Goal: Task Accomplishment & Management: Complete application form

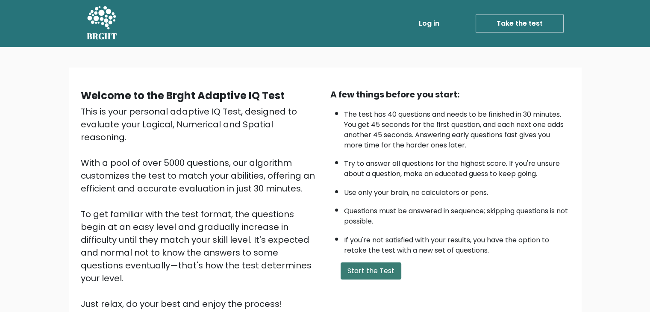
click at [369, 270] on button "Start the Test" at bounding box center [370, 270] width 61 height 17
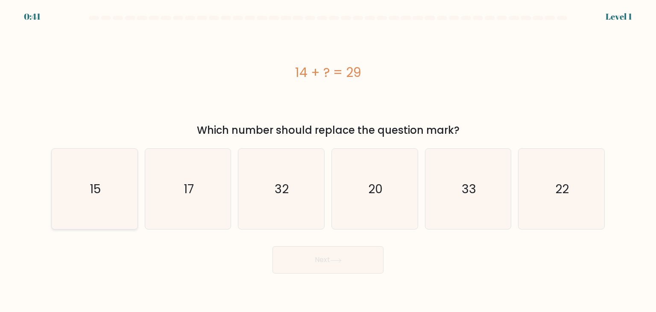
click at [121, 188] on icon "15" at bounding box center [94, 189] width 80 height 80
click at [328, 160] on input "a. 15" at bounding box center [328, 158] width 0 height 4
radio input "true"
click at [293, 258] on button "Next" at bounding box center [328, 259] width 111 height 27
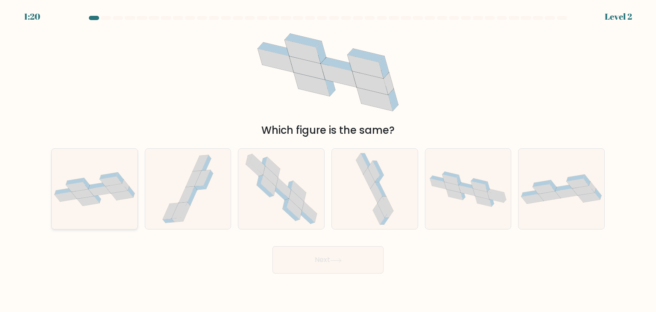
click at [58, 189] on icon at bounding box center [95, 189] width 86 height 34
click at [328, 160] on input "a." at bounding box center [328, 158] width 0 height 4
radio input "true"
click at [311, 265] on button "Next" at bounding box center [328, 259] width 111 height 27
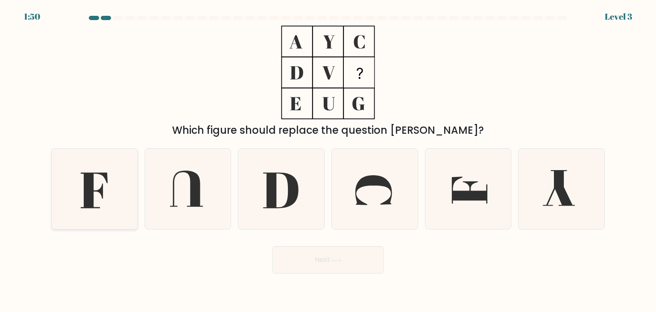
click at [101, 191] on icon at bounding box center [94, 190] width 27 height 35
click at [328, 160] on input "a." at bounding box center [328, 158] width 0 height 4
radio input "true"
click at [305, 258] on button "Next" at bounding box center [328, 259] width 111 height 27
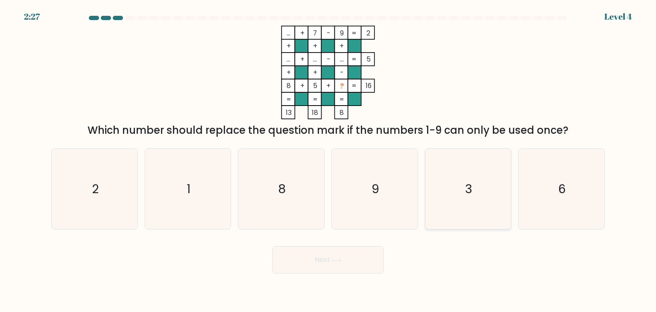
click at [480, 190] on icon "3" at bounding box center [468, 189] width 80 height 80
click at [328, 160] on input "e. 3" at bounding box center [328, 158] width 0 height 4
radio input "true"
click at [339, 271] on button "Next" at bounding box center [328, 259] width 111 height 27
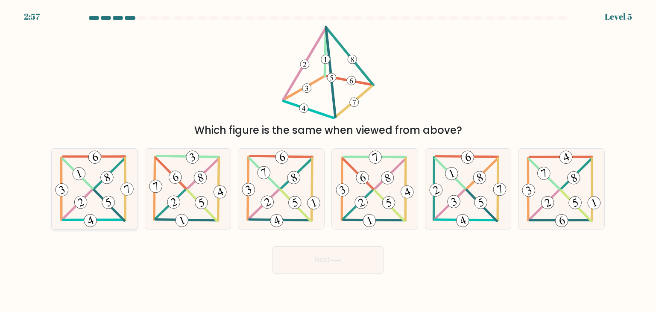
click at [102, 204] on icon at bounding box center [94, 189] width 82 height 80
click at [328, 160] on input "a." at bounding box center [328, 158] width 0 height 4
radio input "true"
click at [285, 252] on button "Next" at bounding box center [328, 259] width 111 height 27
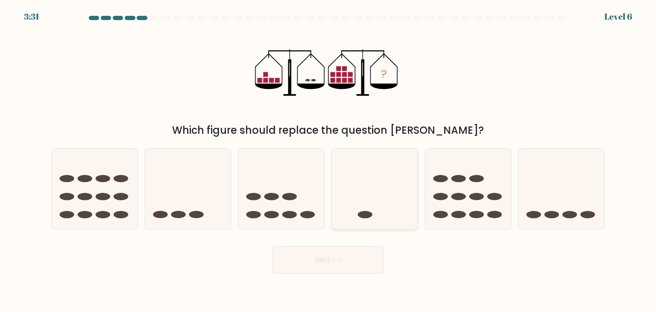
click at [374, 203] on icon at bounding box center [375, 188] width 86 height 71
click at [328, 160] on input "d." at bounding box center [328, 158] width 0 height 4
radio input "true"
click at [335, 257] on button "Next" at bounding box center [328, 259] width 111 height 27
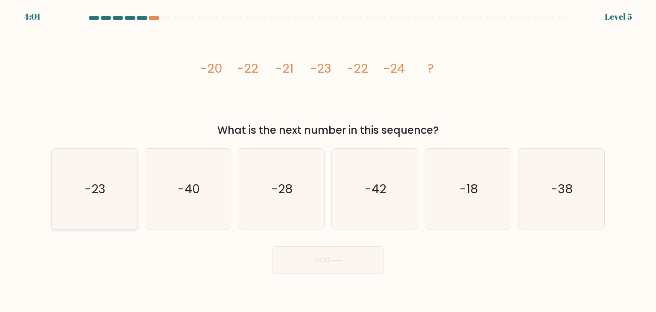
click at [80, 180] on icon "-23" at bounding box center [94, 189] width 80 height 80
click at [328, 160] on input "a. -23" at bounding box center [328, 158] width 0 height 4
radio input "true"
click at [362, 265] on button "Next" at bounding box center [328, 259] width 111 height 27
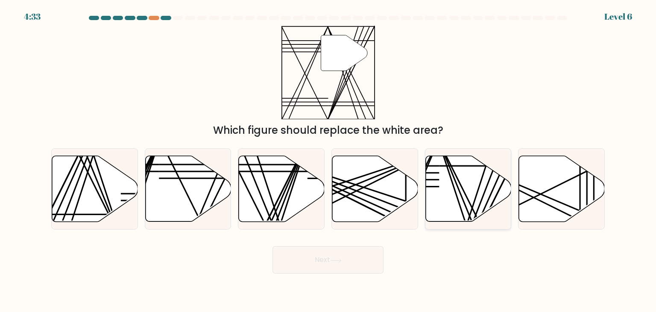
click at [450, 190] on icon at bounding box center [468, 189] width 86 height 66
click at [328, 160] on input "e." at bounding box center [328, 158] width 0 height 4
radio input "true"
click at [360, 257] on button "Next" at bounding box center [328, 259] width 111 height 27
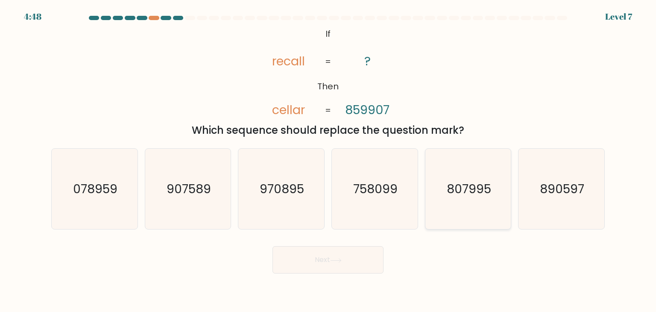
click at [462, 208] on icon "807995" at bounding box center [468, 189] width 80 height 80
click at [328, 160] on input "e. 807995" at bounding box center [328, 158] width 0 height 4
radio input "true"
click at [331, 262] on button "Next" at bounding box center [328, 259] width 111 height 27
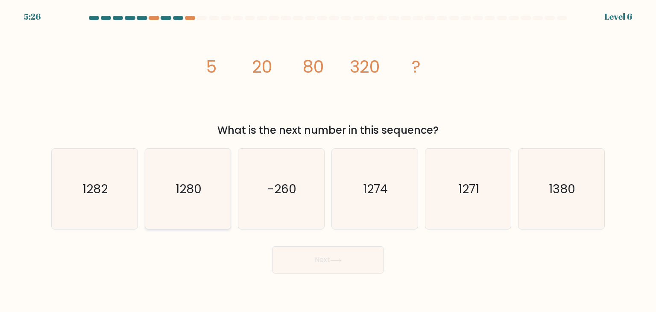
click at [208, 199] on icon "1280" at bounding box center [188, 189] width 80 height 80
click at [328, 160] on input "b. 1280" at bounding box center [328, 158] width 0 height 4
radio input "true"
click at [312, 262] on button "Next" at bounding box center [328, 259] width 111 height 27
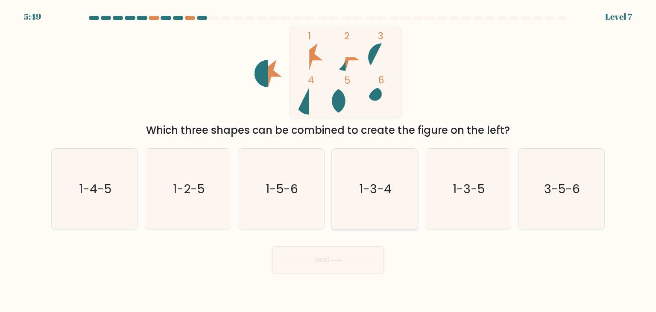
click at [366, 196] on text "1-3-4" at bounding box center [375, 188] width 32 height 17
click at [328, 160] on input "d. 1-3-4" at bounding box center [328, 158] width 0 height 4
radio input "true"
click at [329, 255] on button "Next" at bounding box center [328, 259] width 111 height 27
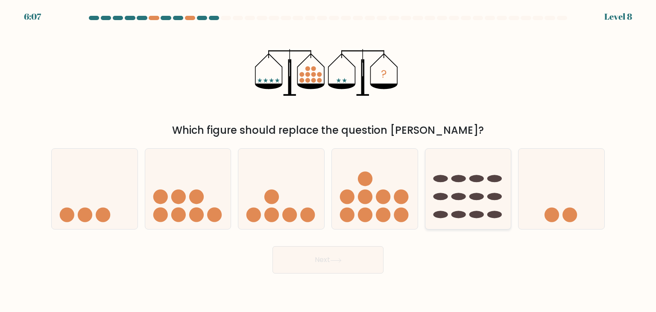
click at [457, 212] on ellipse at bounding box center [458, 214] width 15 height 7
click at [328, 160] on input "e." at bounding box center [328, 158] width 0 height 4
radio input "true"
click at [355, 263] on button "Next" at bounding box center [328, 259] width 111 height 27
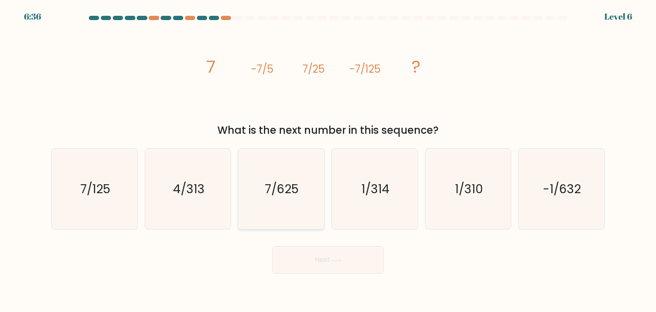
click at [299, 212] on icon "7/625" at bounding box center [281, 189] width 80 height 80
click at [328, 160] on input "c. 7/625" at bounding box center [328, 158] width 0 height 4
radio input "true"
click at [316, 261] on button "Next" at bounding box center [328, 259] width 111 height 27
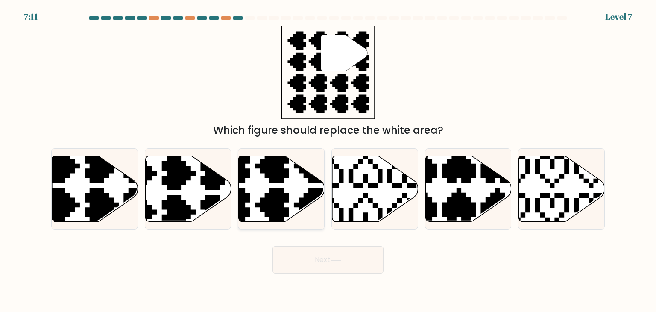
click at [280, 201] on icon at bounding box center [252, 224] width 151 height 151
click at [328, 160] on input "c." at bounding box center [328, 158] width 0 height 4
radio input "true"
click at [298, 262] on button "Next" at bounding box center [328, 259] width 111 height 27
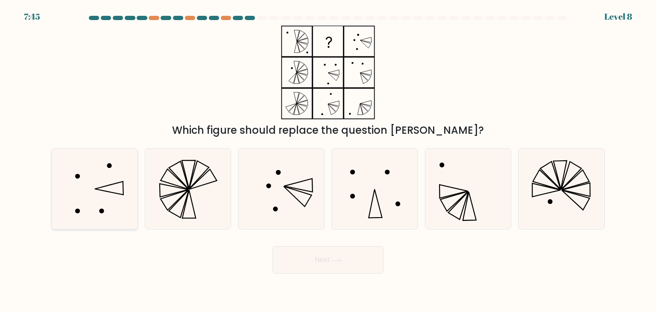
click at [114, 198] on icon at bounding box center [94, 189] width 80 height 80
click at [328, 160] on input "a." at bounding box center [328, 158] width 0 height 4
radio input "true"
click at [293, 260] on button "Next" at bounding box center [328, 259] width 111 height 27
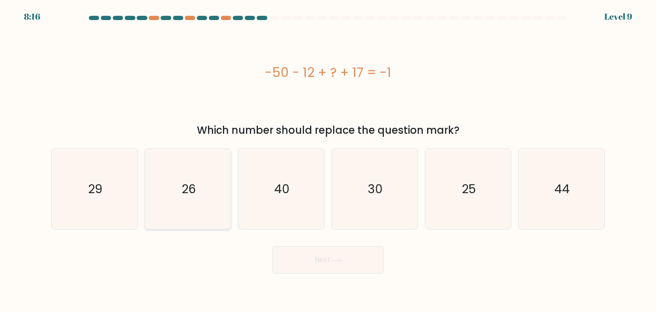
click at [195, 207] on icon "26" at bounding box center [188, 189] width 80 height 80
click at [328, 160] on input "b. 26" at bounding box center [328, 158] width 0 height 4
radio input "true"
click at [296, 253] on button "Next" at bounding box center [328, 259] width 111 height 27
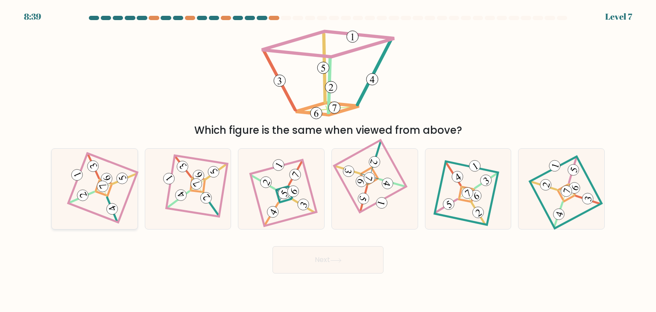
click at [105, 211] on icon at bounding box center [95, 189] width 56 height 64
click at [328, 160] on input "a." at bounding box center [328, 158] width 0 height 4
radio input "true"
click at [313, 261] on button "Next" at bounding box center [328, 259] width 111 height 27
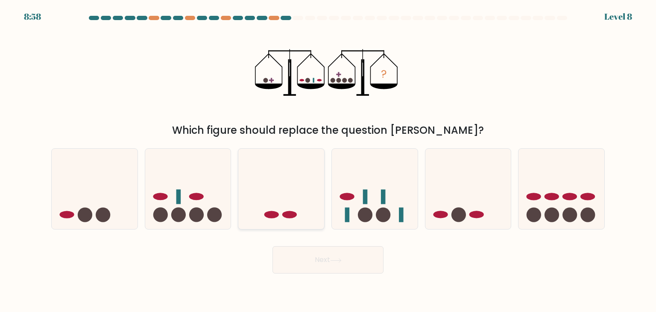
click at [287, 217] on ellipse at bounding box center [289, 214] width 15 height 7
click at [328, 160] on input "c." at bounding box center [328, 158] width 0 height 4
radio input "true"
click at [315, 270] on button "Next" at bounding box center [328, 259] width 111 height 27
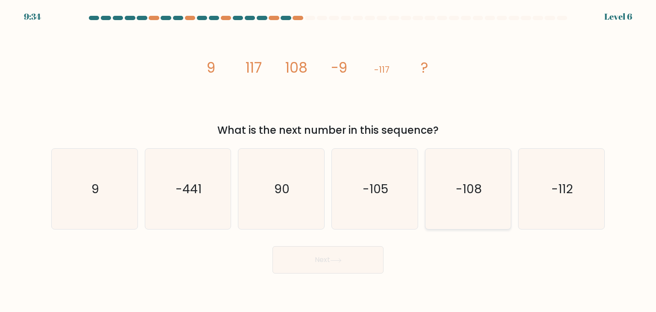
click at [450, 195] on icon "-108" at bounding box center [468, 189] width 80 height 80
click at [328, 160] on input "e. -108" at bounding box center [328, 158] width 0 height 4
radio input "true"
click at [351, 265] on button "Next" at bounding box center [328, 259] width 111 height 27
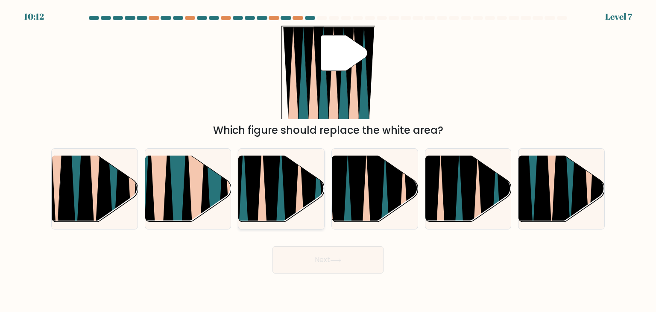
click at [282, 200] on icon at bounding box center [280, 227] width 19 height 172
click at [328, 160] on input "c." at bounding box center [328, 158] width 0 height 4
radio input "true"
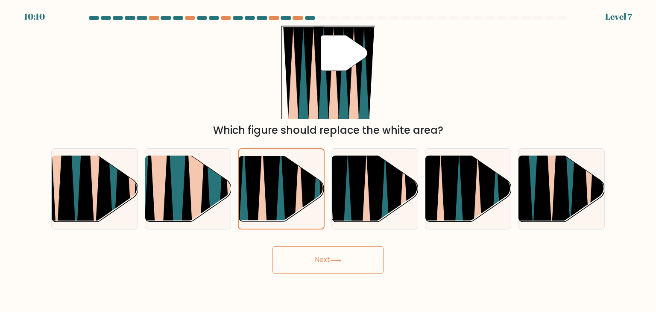
click at [309, 258] on button "Next" at bounding box center [328, 259] width 111 height 27
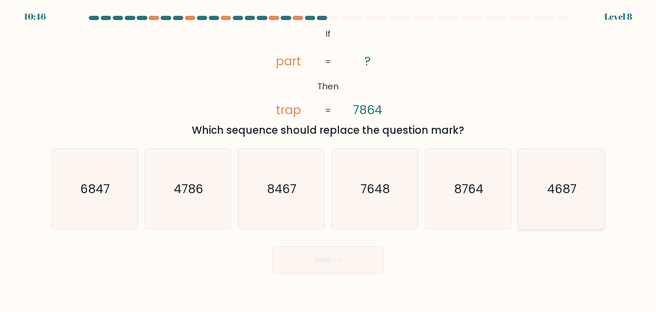
click at [530, 187] on icon "4687" at bounding box center [561, 189] width 80 height 80
click at [328, 160] on input "f. 4687" at bounding box center [328, 158] width 0 height 4
radio input "true"
click at [355, 263] on button "Next" at bounding box center [328, 259] width 111 height 27
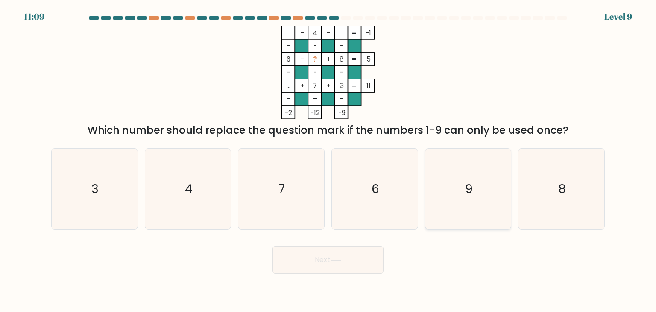
click at [463, 197] on icon "9" at bounding box center [468, 189] width 80 height 80
click at [328, 160] on input "e. 9" at bounding box center [328, 158] width 0 height 4
radio input "true"
click at [331, 258] on button "Next" at bounding box center [328, 259] width 111 height 27
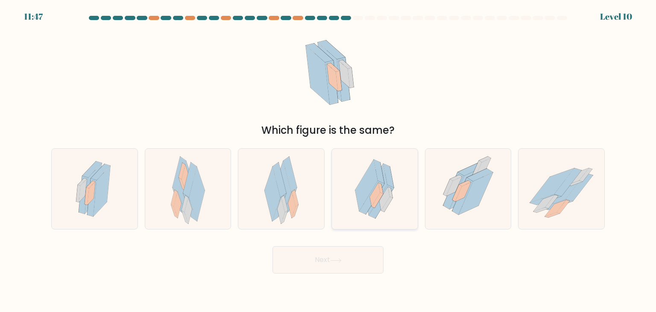
click at [393, 180] on icon at bounding box center [375, 189] width 58 height 80
click at [328, 160] on input "d." at bounding box center [328, 158] width 0 height 4
radio input "true"
click at [308, 260] on button "Next" at bounding box center [328, 259] width 111 height 27
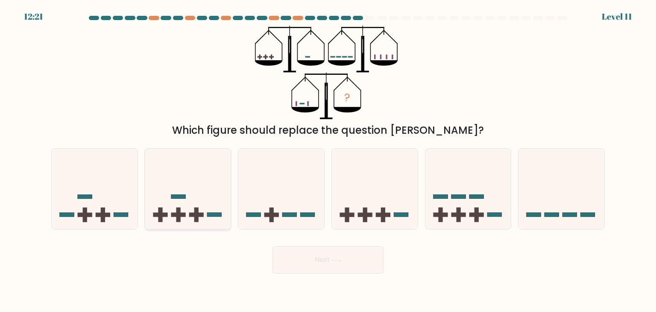
click at [193, 207] on icon at bounding box center [188, 188] width 86 height 71
click at [328, 160] on input "b." at bounding box center [328, 158] width 0 height 4
radio input "true"
click at [311, 266] on button "Next" at bounding box center [328, 259] width 111 height 27
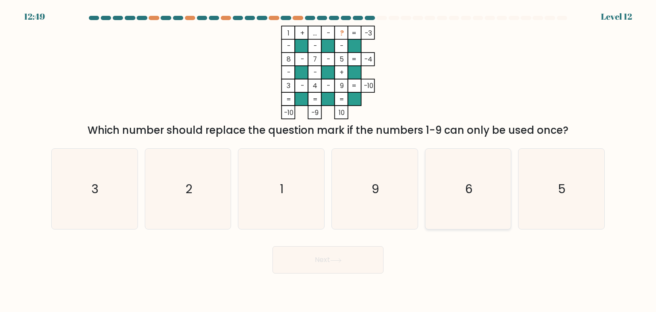
click at [459, 170] on icon "6" at bounding box center [468, 189] width 80 height 80
click at [328, 160] on input "e. 6" at bounding box center [328, 158] width 0 height 4
radio input "true"
click at [334, 270] on button "Next" at bounding box center [328, 259] width 111 height 27
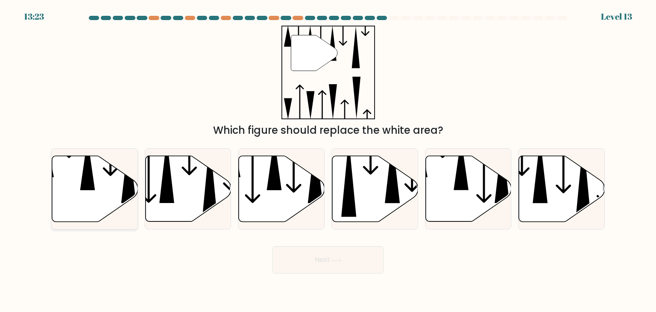
click at [92, 180] on icon at bounding box center [87, 164] width 15 height 52
click at [328, 160] on input "a." at bounding box center [328, 158] width 0 height 4
radio input "true"
click at [325, 265] on button "Next" at bounding box center [328, 259] width 111 height 27
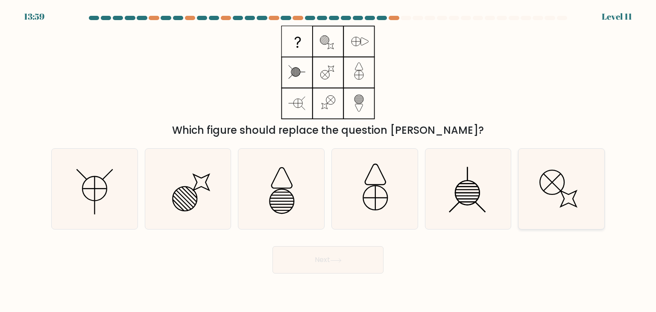
click at [562, 200] on icon at bounding box center [561, 189] width 80 height 80
click at [328, 160] on input "f." at bounding box center [328, 158] width 0 height 4
radio input "true"
click at [356, 265] on button "Next" at bounding box center [328, 259] width 111 height 27
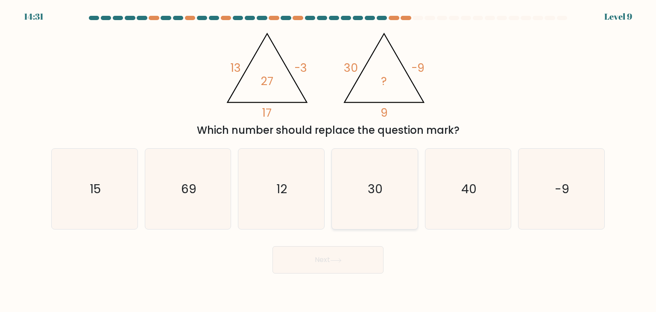
click at [378, 192] on text "30" at bounding box center [375, 188] width 15 height 17
click at [328, 160] on input "d. 30" at bounding box center [328, 158] width 0 height 4
radio input "true"
click at [342, 251] on button "Next" at bounding box center [328, 259] width 111 height 27
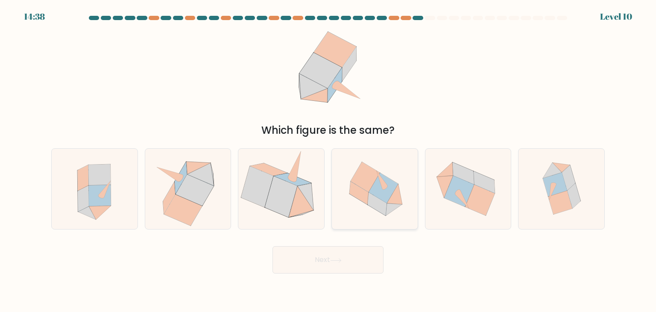
click at [386, 204] on icon at bounding box center [376, 203] width 19 height 23
click at [328, 160] on input "d." at bounding box center [328, 158] width 0 height 4
radio input "true"
click at [325, 262] on button "Next" at bounding box center [328, 259] width 111 height 27
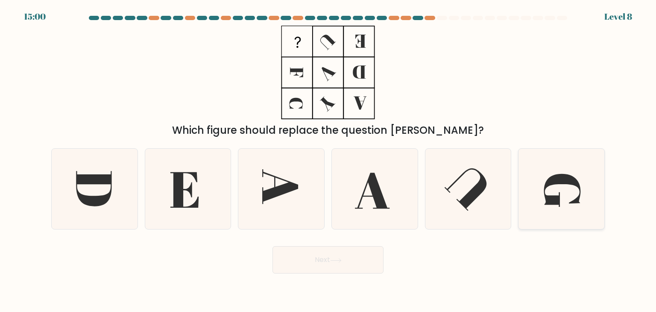
click at [577, 211] on icon at bounding box center [561, 189] width 80 height 80
click at [328, 160] on input "f." at bounding box center [328, 158] width 0 height 4
radio input "true"
click at [359, 267] on button "Next" at bounding box center [328, 259] width 111 height 27
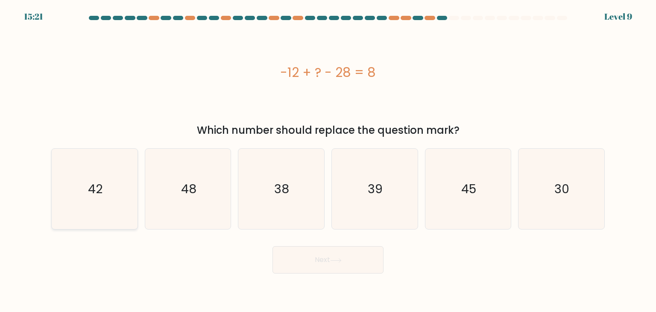
click at [73, 194] on icon "42" at bounding box center [94, 189] width 80 height 80
click at [328, 160] on input "a. 42" at bounding box center [328, 158] width 0 height 4
radio input "true"
click at [314, 259] on button "Next" at bounding box center [328, 259] width 111 height 27
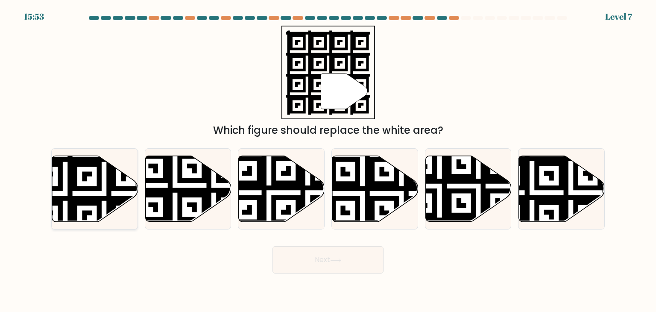
click at [98, 199] on icon at bounding box center [65, 153] width 155 height 155
click at [328, 160] on input "a." at bounding box center [328, 158] width 0 height 4
radio input "true"
click at [335, 258] on icon at bounding box center [336, 260] width 12 height 5
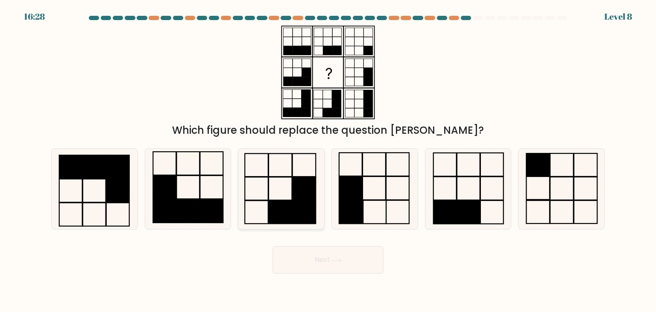
click at [270, 190] on icon at bounding box center [281, 189] width 80 height 80
click at [328, 160] on input "c." at bounding box center [328, 158] width 0 height 4
radio input "true"
click at [317, 261] on button "Next" at bounding box center [328, 259] width 111 height 27
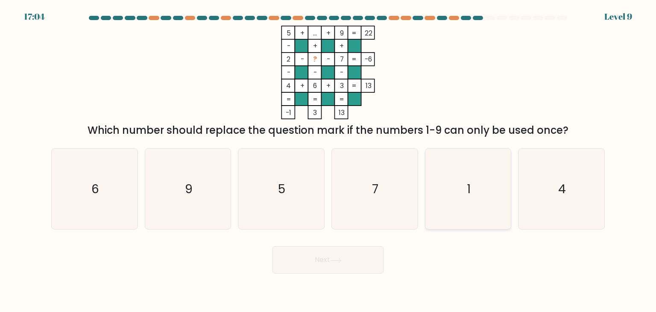
click at [451, 203] on icon "1" at bounding box center [468, 189] width 80 height 80
click at [328, 160] on input "e. 1" at bounding box center [328, 158] width 0 height 4
radio input "true"
click at [338, 260] on icon at bounding box center [336, 260] width 12 height 5
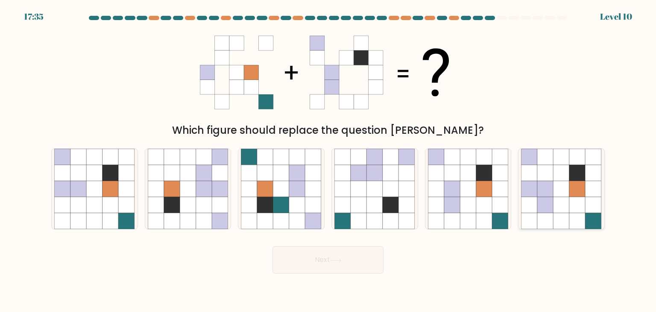
click at [558, 199] on icon at bounding box center [562, 205] width 16 height 16
click at [328, 160] on input "f." at bounding box center [328, 158] width 0 height 4
radio input "true"
click at [333, 266] on button "Next" at bounding box center [328, 259] width 111 height 27
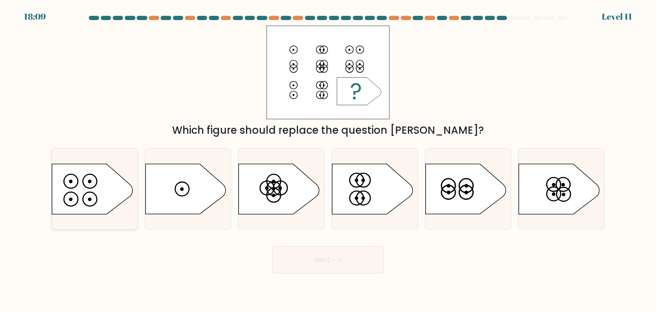
click at [101, 197] on icon at bounding box center [92, 189] width 80 height 50
click at [328, 160] on input "a." at bounding box center [328, 158] width 0 height 4
radio input "true"
click at [349, 269] on button "Next" at bounding box center [328, 259] width 111 height 27
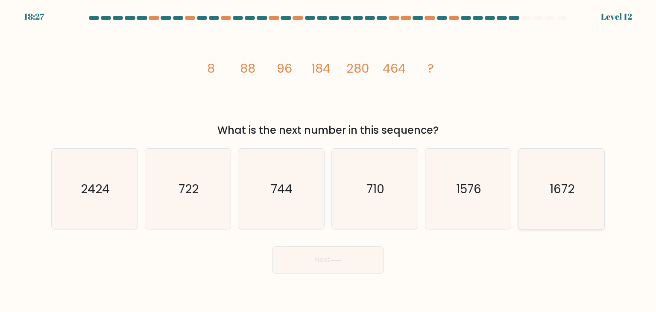
click at [548, 195] on icon "1672" at bounding box center [561, 189] width 80 height 80
click at [328, 160] on input "f. 1672" at bounding box center [328, 158] width 0 height 4
radio input "true"
click at [357, 258] on button "Next" at bounding box center [328, 259] width 111 height 27
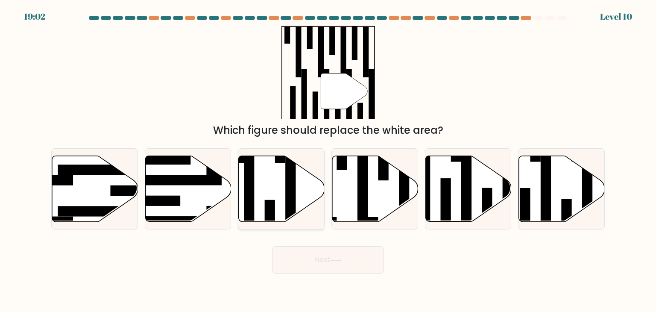
click at [287, 212] on rect at bounding box center [290, 194] width 10 height 93
click at [328, 160] on input "c." at bounding box center [328, 158] width 0 height 4
radio input "true"
click at [319, 262] on button "Next" at bounding box center [328, 259] width 111 height 27
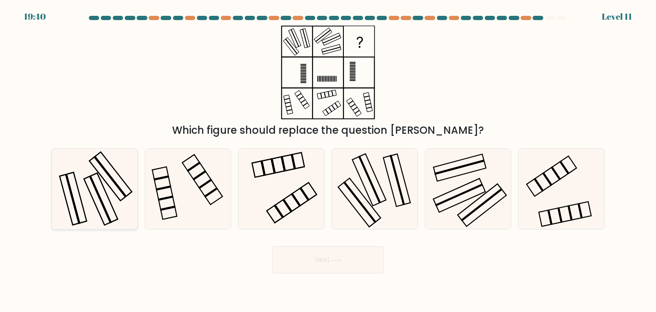
click at [103, 197] on icon at bounding box center [94, 189] width 80 height 80
click at [328, 160] on input "a." at bounding box center [328, 158] width 0 height 4
radio input "true"
click at [324, 265] on button "Next" at bounding box center [328, 259] width 111 height 27
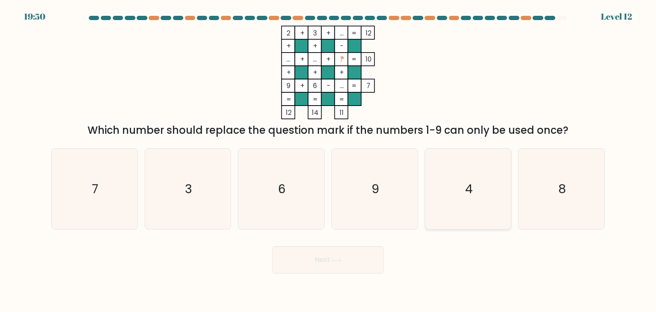
click at [464, 209] on icon "4" at bounding box center [468, 189] width 80 height 80
click at [328, 160] on input "e. 4" at bounding box center [328, 158] width 0 height 4
radio input "true"
click at [353, 253] on button "Next" at bounding box center [328, 259] width 111 height 27
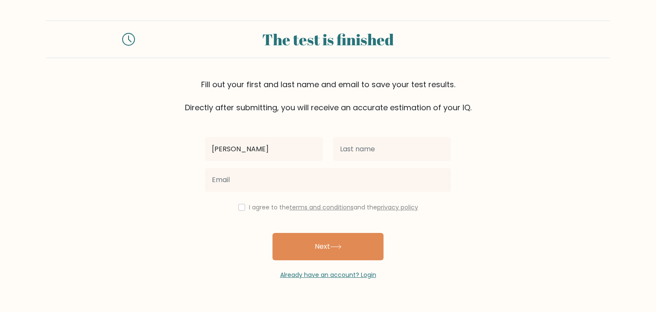
type input "[PERSON_NAME]"
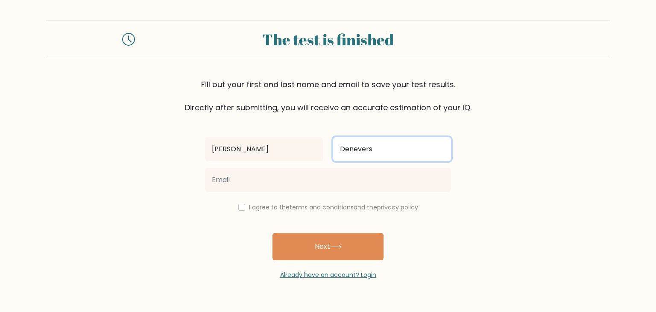
type input "Denevers"
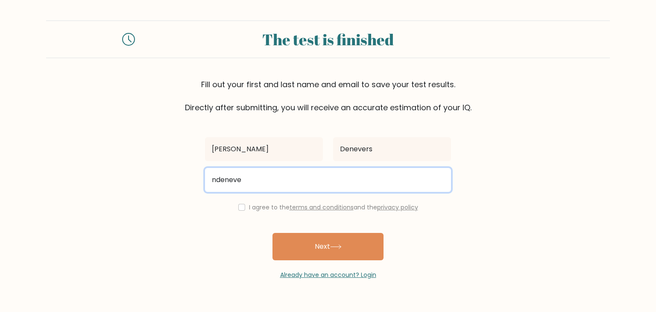
type input "ndenevers@hotmail.com"
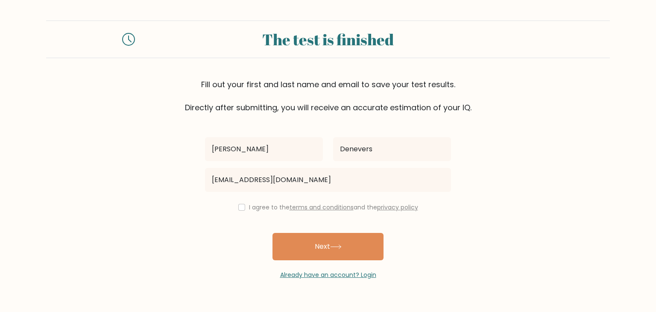
click at [264, 204] on label "I agree to the terms and conditions and the privacy policy" at bounding box center [333, 207] width 169 height 9
click at [257, 208] on label "I agree to the terms and conditions and the privacy policy" at bounding box center [333, 207] width 169 height 9
click at [242, 208] on input "checkbox" at bounding box center [241, 207] width 7 height 7
checkbox input "true"
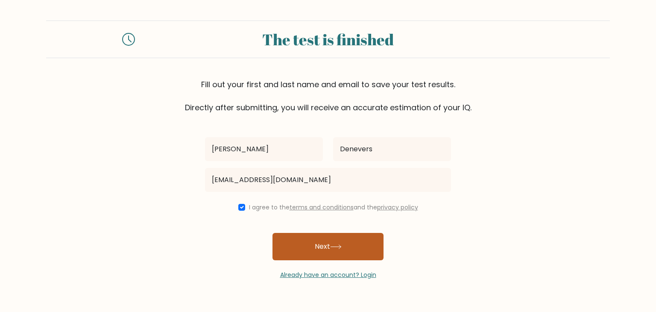
click at [329, 245] on button "Next" at bounding box center [328, 246] width 111 height 27
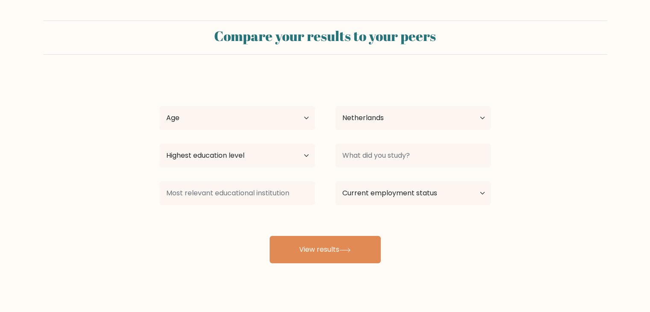
select select "NL"
click at [302, 118] on select "Age Under 18 years old 18-24 years old 25-34 years old 35-44 years old 45-54 ye…" at bounding box center [236, 118] width 155 height 24
select select "25_34"
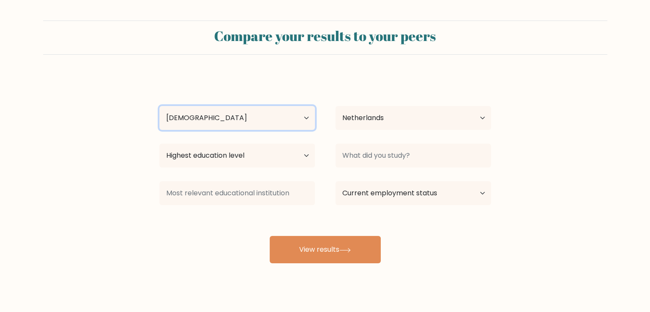
click at [159, 106] on select "Age Under 18 years old 18-24 years old 25-34 years old 35-44 years old 45-54 ye…" at bounding box center [236, 118] width 155 height 24
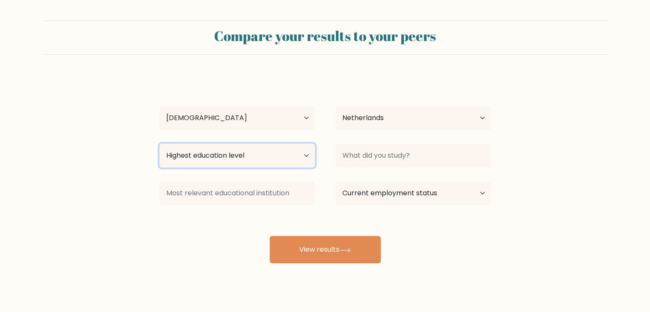
click at [306, 161] on select "Highest education level No schooling Primary Lower Secondary Upper Secondary Oc…" at bounding box center [236, 156] width 155 height 24
select select "masters_degree"
click at [159, 144] on select "Highest education level No schooling Primary Lower Secondary Upper Secondary Oc…" at bounding box center [236, 156] width 155 height 24
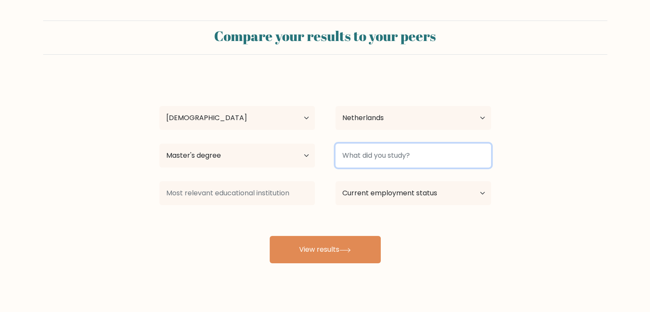
click at [411, 161] on input at bounding box center [412, 156] width 155 height 24
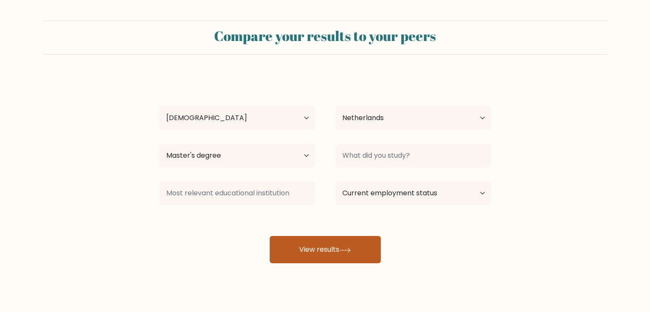
click at [334, 247] on button "View results" at bounding box center [325, 249] width 111 height 27
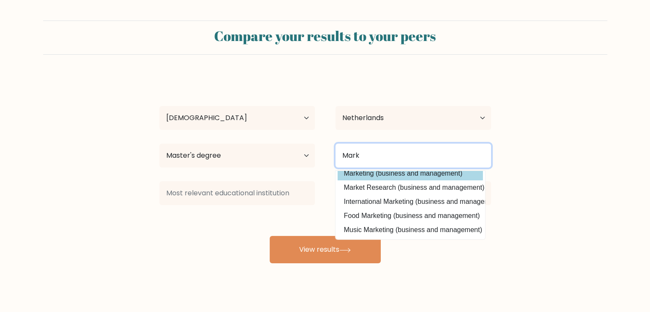
scroll to position [13, 0]
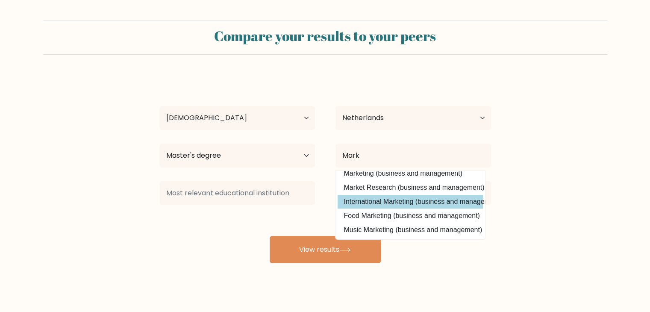
click at [401, 195] on option "International Marketing (business and management)" at bounding box center [409, 202] width 145 height 14
type input "International Marketing"
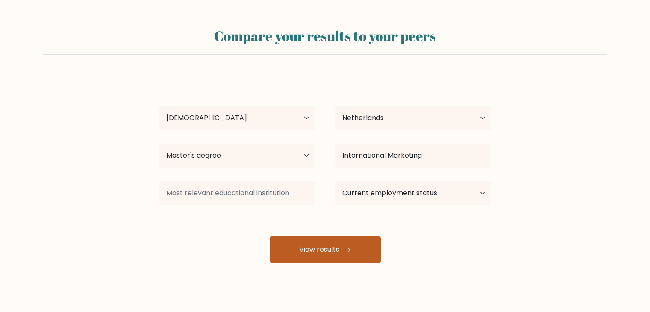
click at [314, 244] on button "View results" at bounding box center [325, 249] width 111 height 27
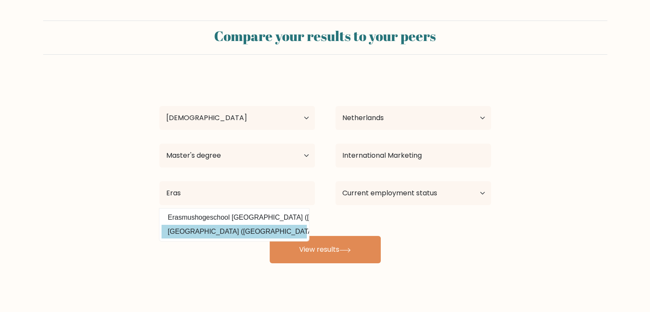
click at [234, 232] on div "Nathalie Denevers Age Under 18 years old 18-24 years old 25-34 years old 35-44 …" at bounding box center [325, 169] width 342 height 188
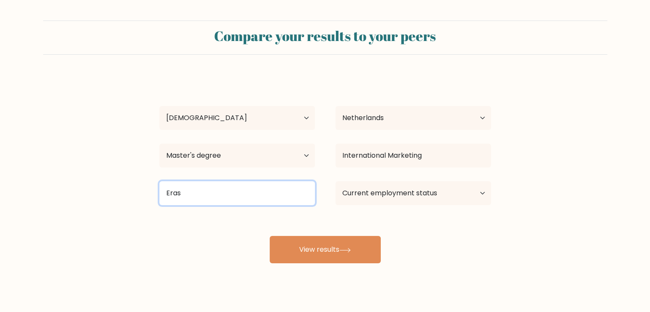
click at [245, 199] on input "Eras" at bounding box center [236, 193] width 155 height 24
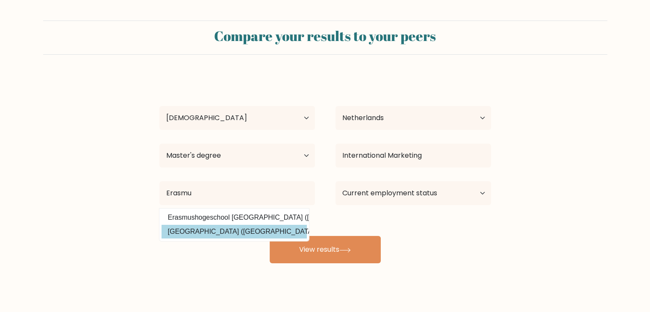
click at [228, 226] on option "Erasmus Universiteit Rotterdam (Netherlands)" at bounding box center [233, 232] width 145 height 14
type input "[GEOGRAPHIC_DATA]"
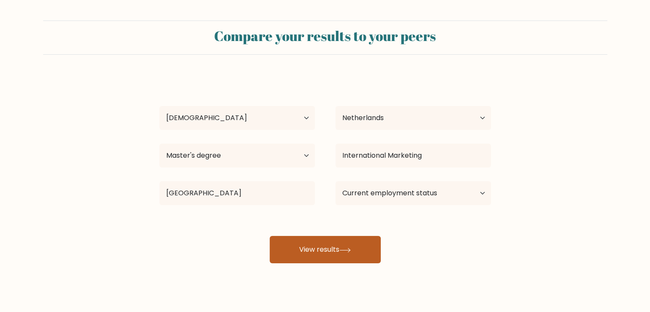
click at [293, 244] on button "View results" at bounding box center [325, 249] width 111 height 27
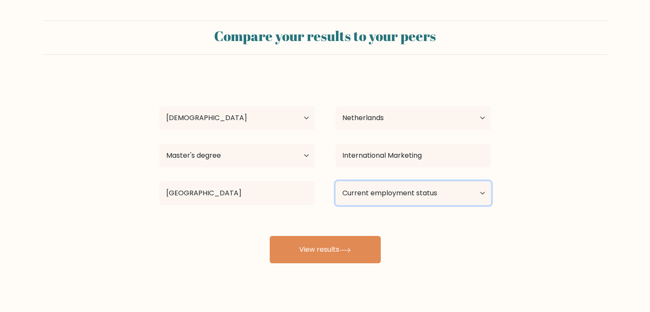
click at [427, 202] on select "Current employment status Employed Student Retired Other / prefer not to answer" at bounding box center [412, 193] width 155 height 24
click at [335, 181] on select "Current employment status Employed Student Retired Other / prefer not to answer" at bounding box center [412, 193] width 155 height 24
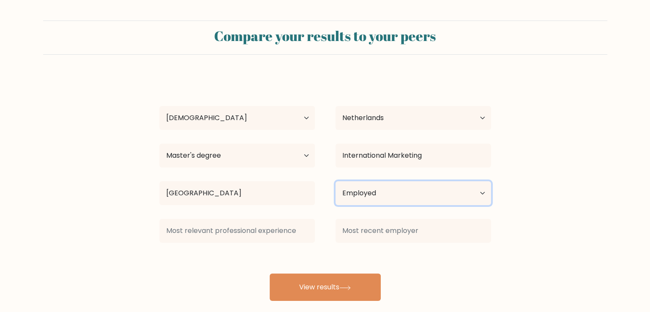
click at [431, 195] on select "Current employment status Employed Student Retired Other / prefer not to answer" at bounding box center [412, 193] width 155 height 24
select select "other"
click at [335, 181] on select "Current employment status Employed Student Retired Other / prefer not to answer" at bounding box center [412, 193] width 155 height 24
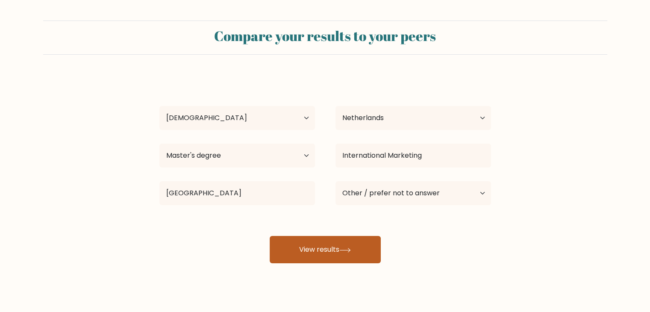
click at [338, 255] on button "View results" at bounding box center [325, 249] width 111 height 27
